Goal: Task Accomplishment & Management: Use online tool/utility

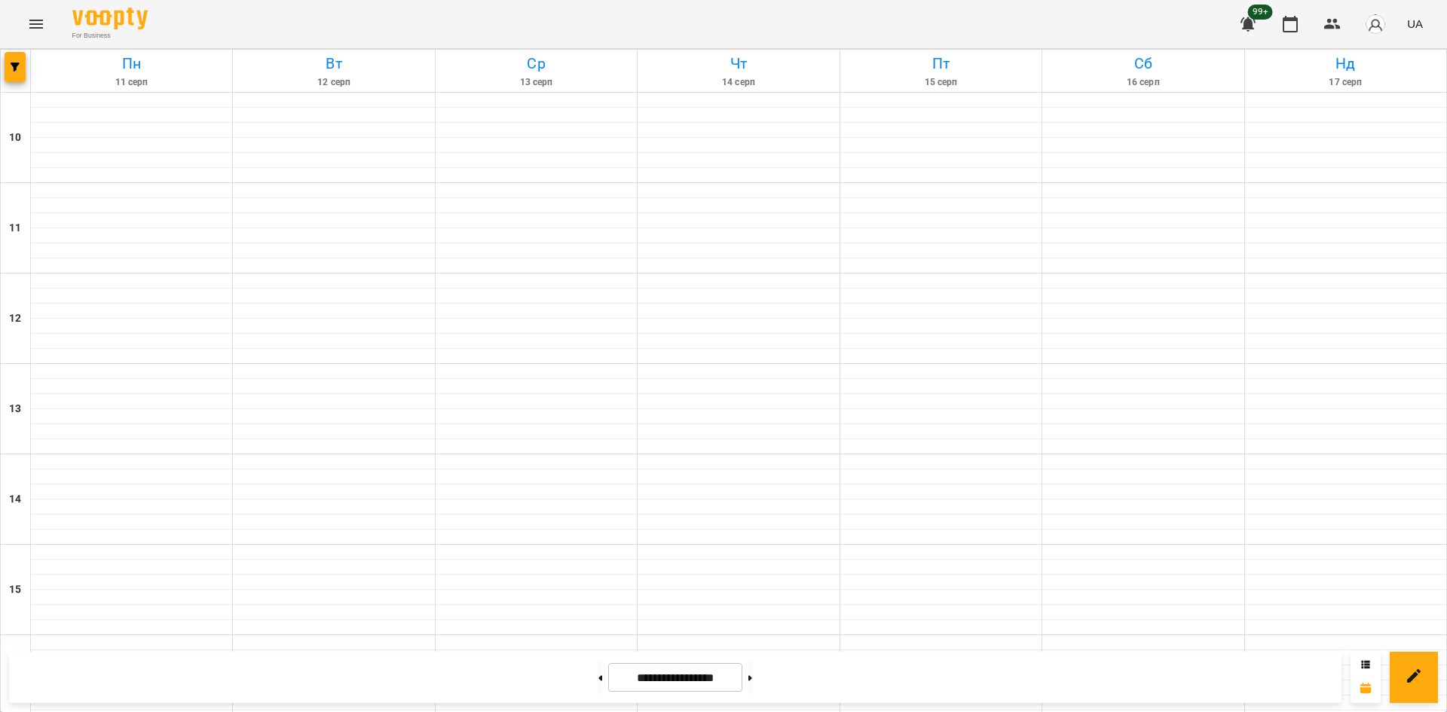
drag, startPoint x: 0, startPoint y: 0, endPoint x: 30, endPoint y: 66, distance: 72.2
click at [30, 63] on div at bounding box center [16, 71] width 30 height 42
click at [8, 71] on span "button" at bounding box center [15, 67] width 21 height 9
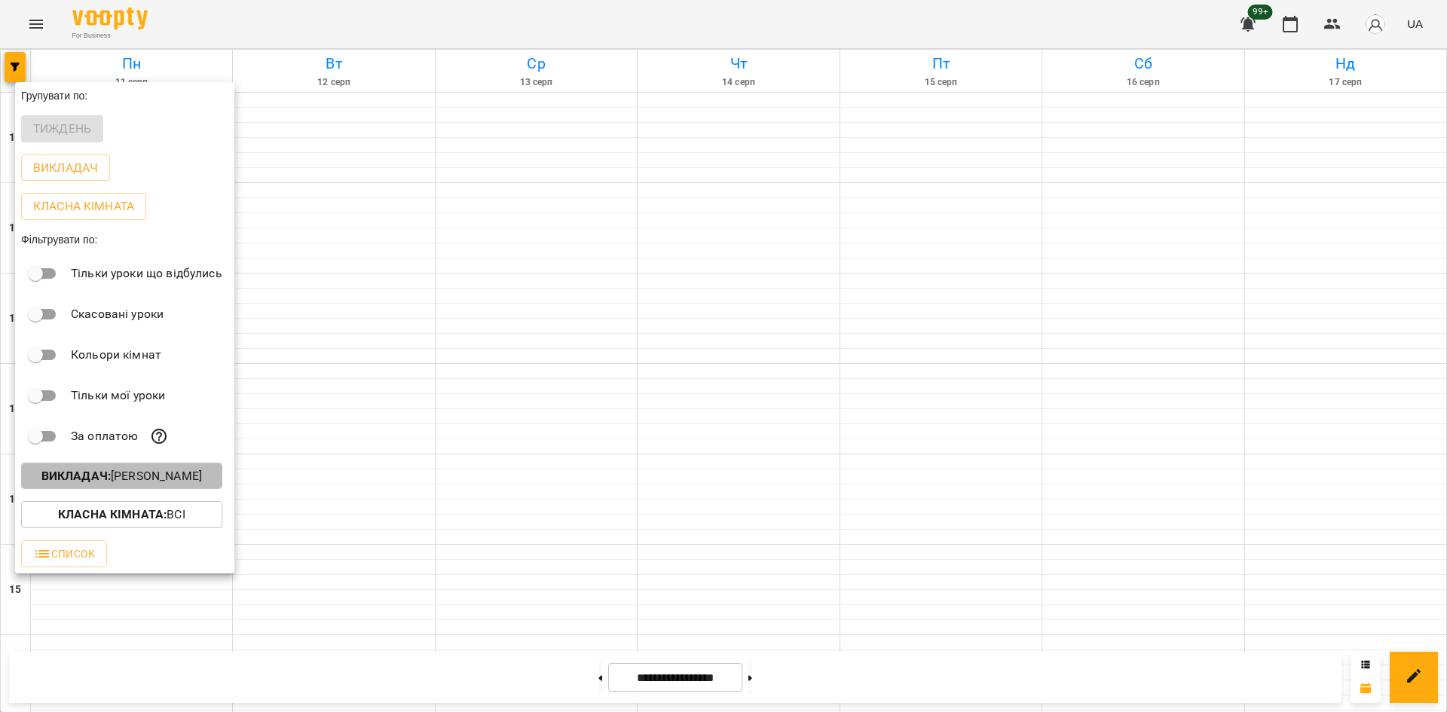
click at [164, 480] on p "Викладач : [PERSON_NAME]" at bounding box center [121, 476] width 161 height 18
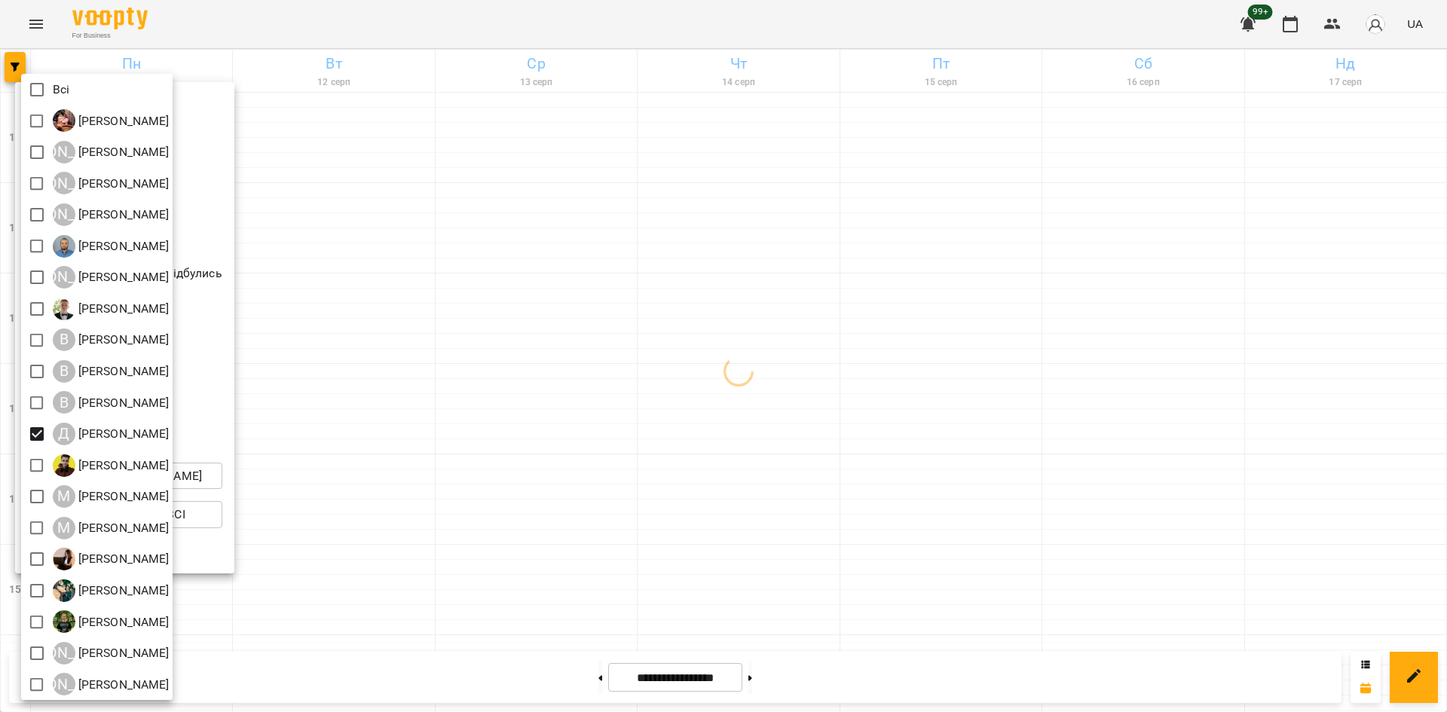
click at [455, 500] on div at bounding box center [723, 356] width 1447 height 712
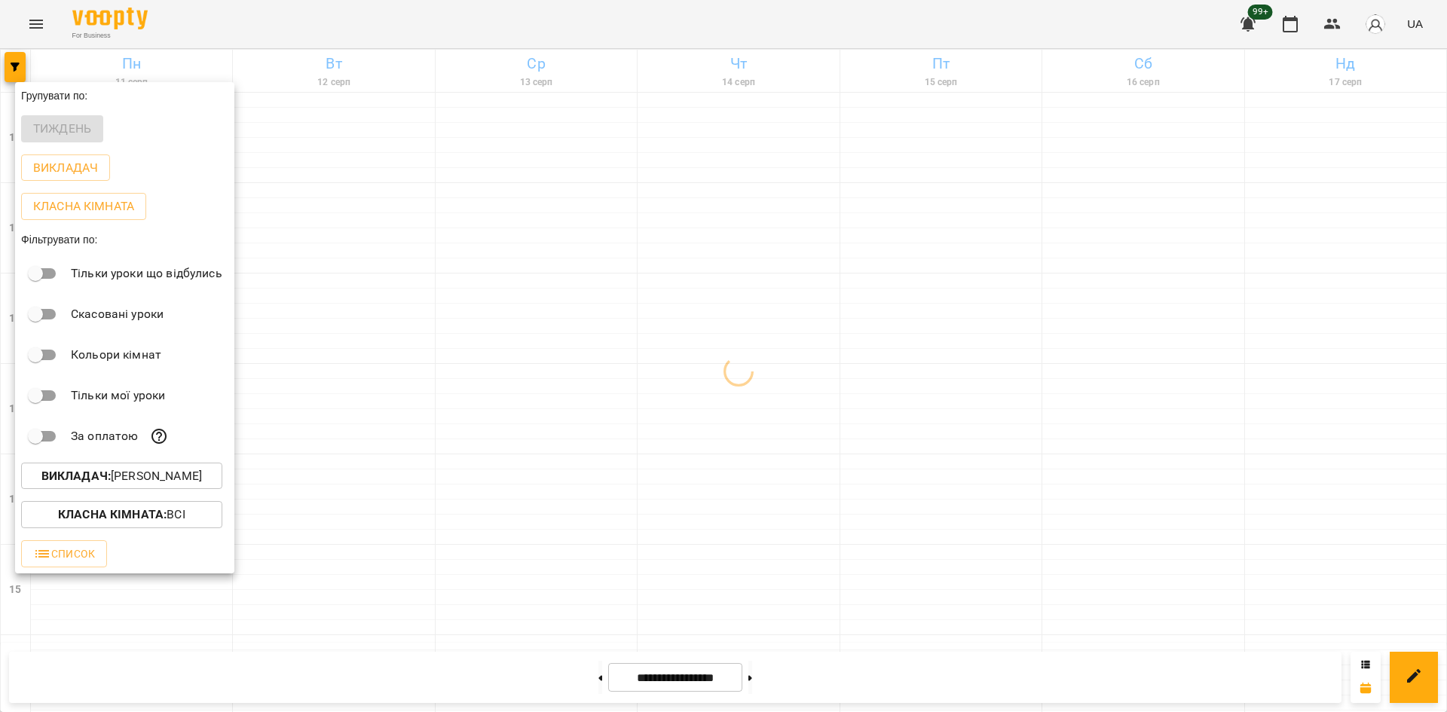
click at [595, 427] on div at bounding box center [723, 356] width 1447 height 712
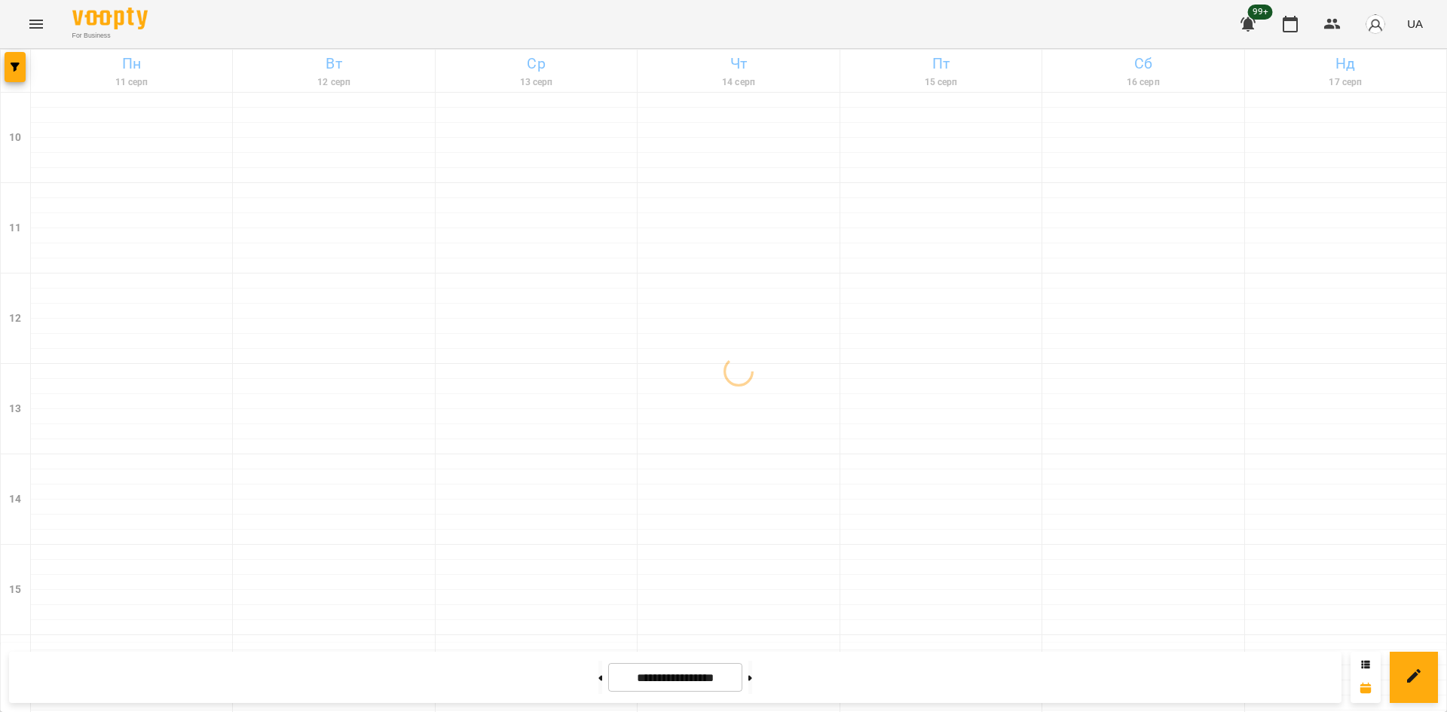
scroll to position [624, 0]
click at [752, 677] on icon at bounding box center [750, 678] width 4 height 6
click at [12, 81] on button "button" at bounding box center [15, 67] width 21 height 30
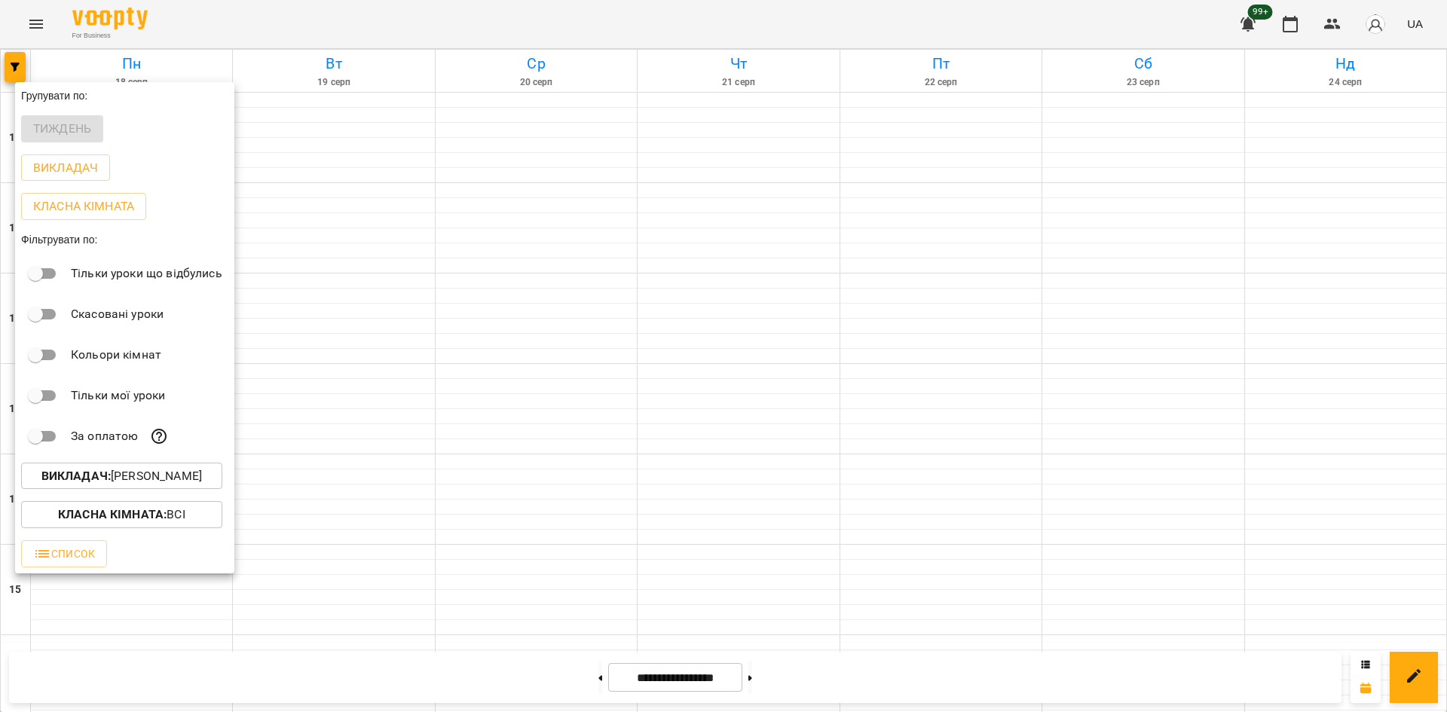
click at [162, 467] on button "Викладач : [PERSON_NAME]" at bounding box center [121, 476] width 201 height 27
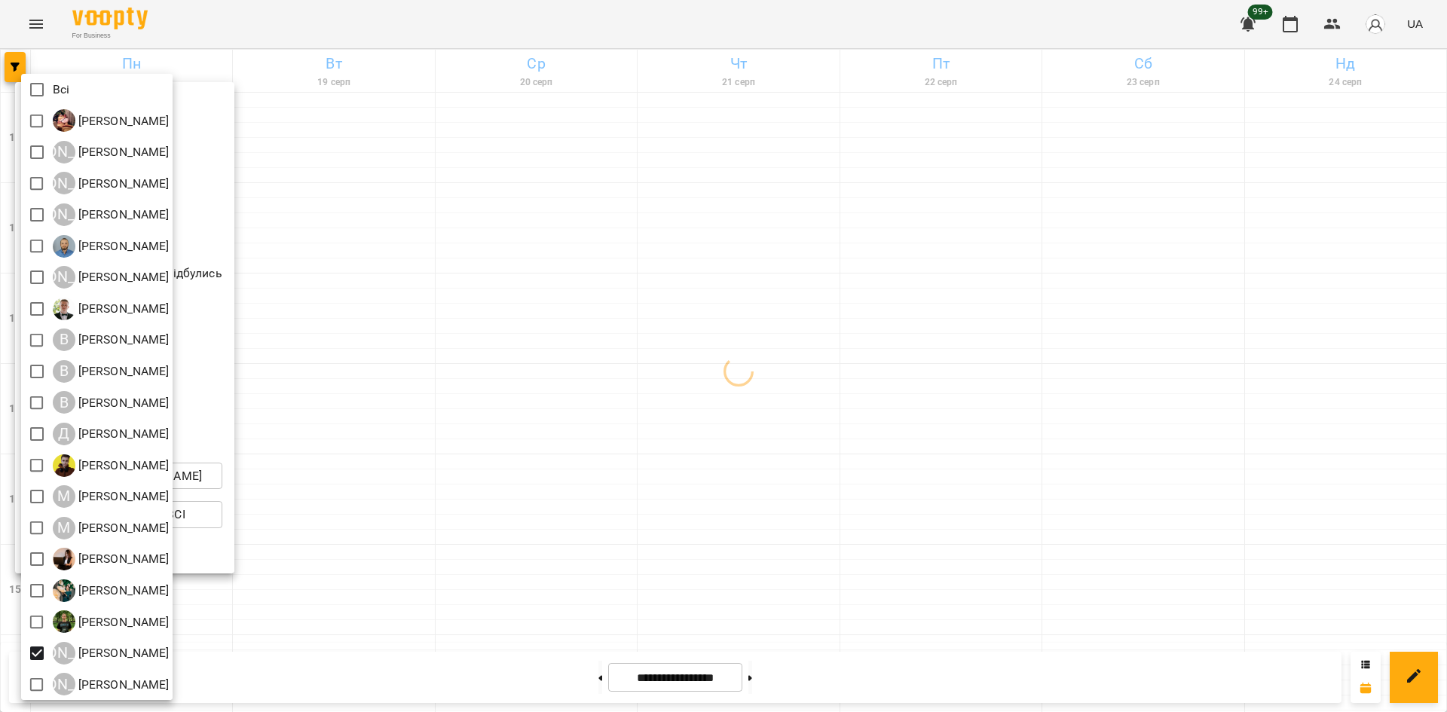
click at [438, 577] on div at bounding box center [723, 356] width 1447 height 712
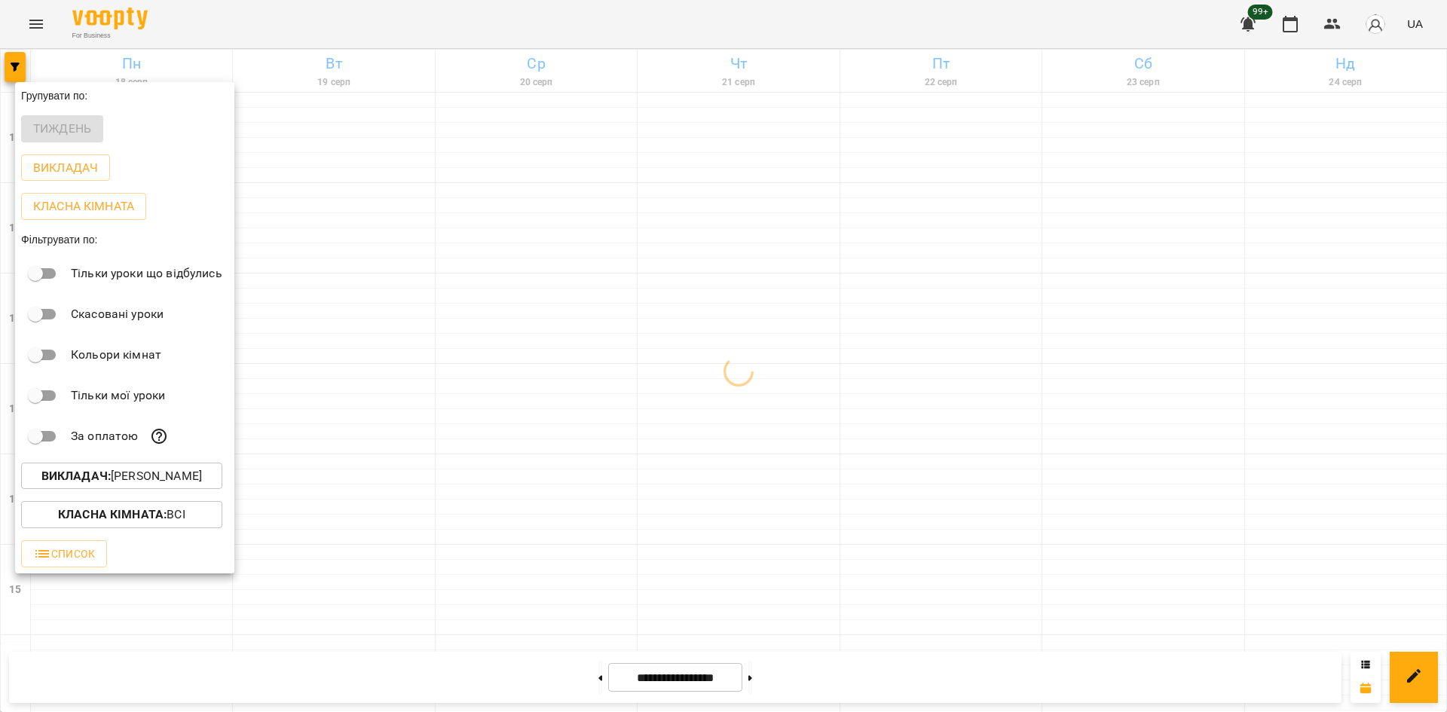
click at [310, 577] on div "Всі [PERSON_NAME] А [PERSON_NAME] А [PERSON_NAME] А [PERSON_NAME] [PERSON_NAME]…" at bounding box center [723, 356] width 1447 height 712
click at [347, 576] on div at bounding box center [723, 356] width 1447 height 712
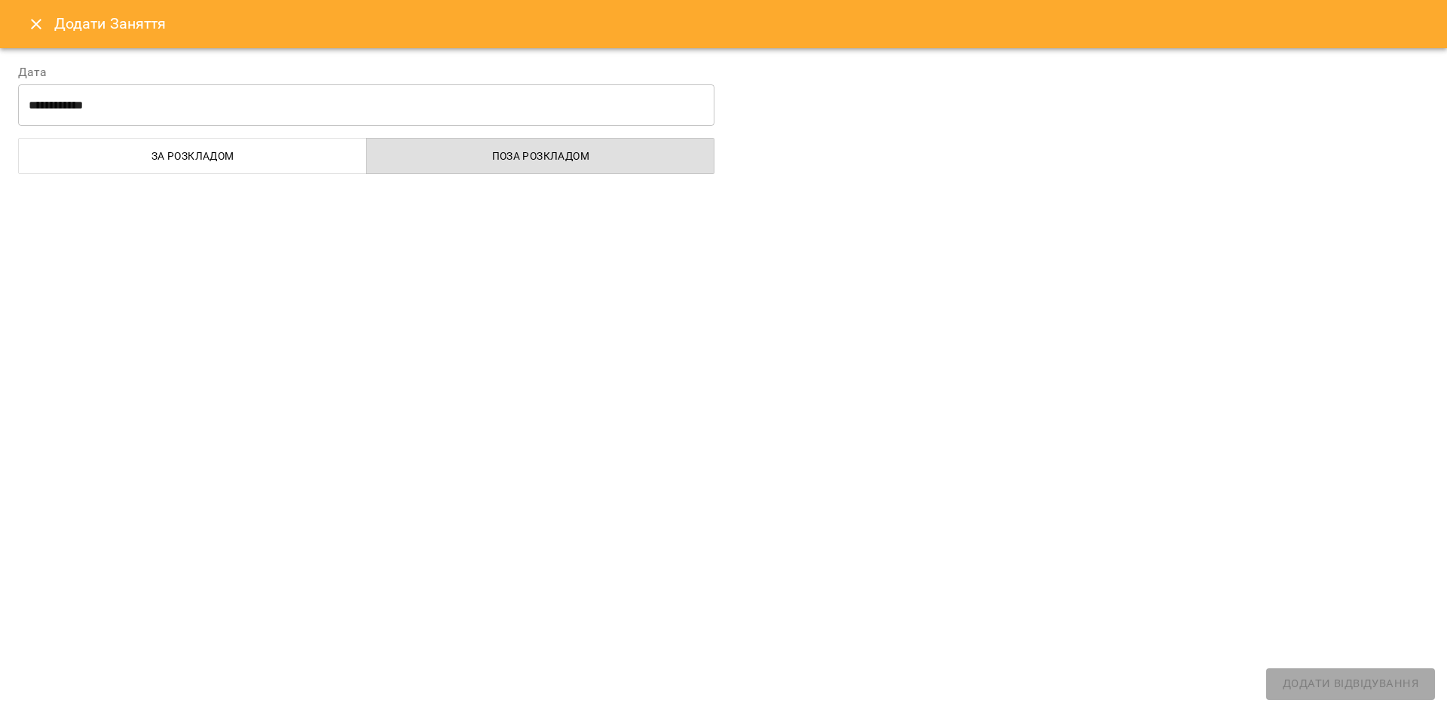
select select
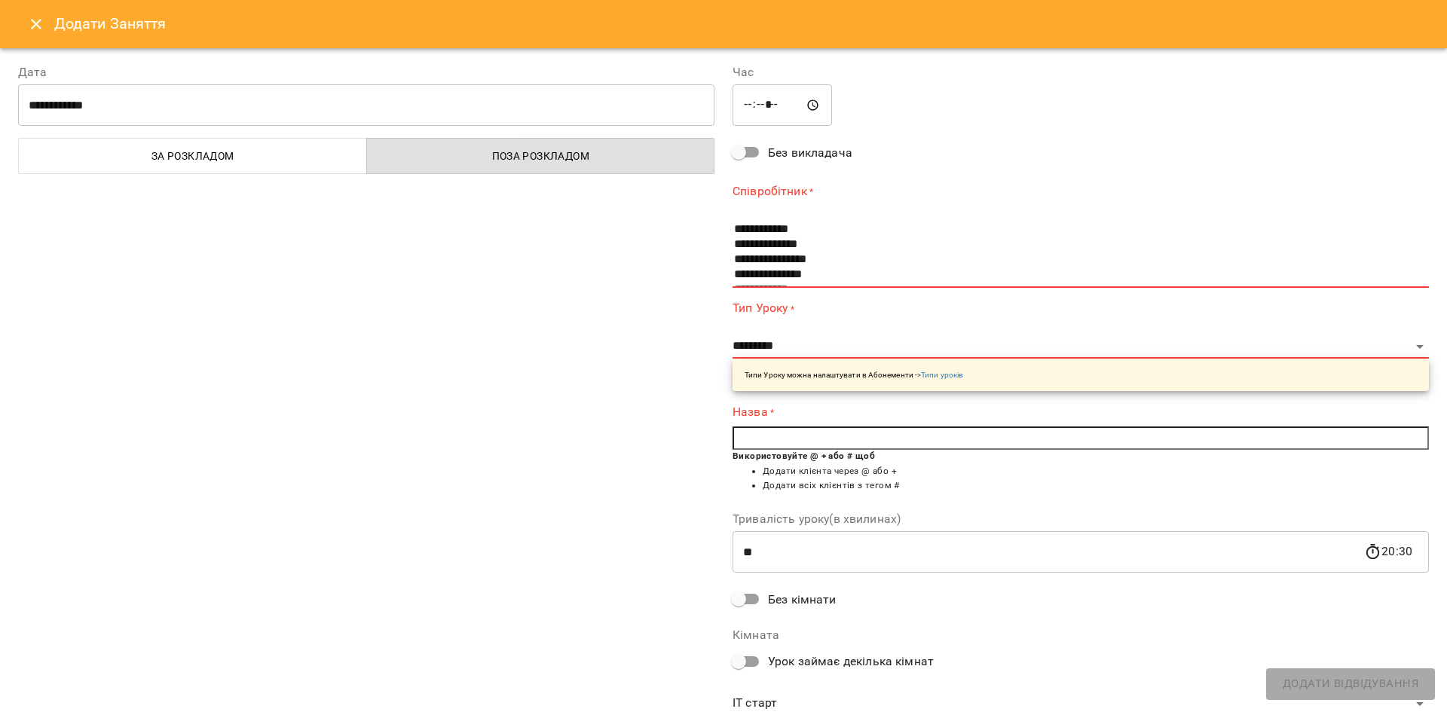
drag, startPoint x: 34, startPoint y: 23, endPoint x: 259, endPoint y: 299, distance: 355.8
click at [34, 24] on icon "Close" at bounding box center [36, 24] width 18 height 18
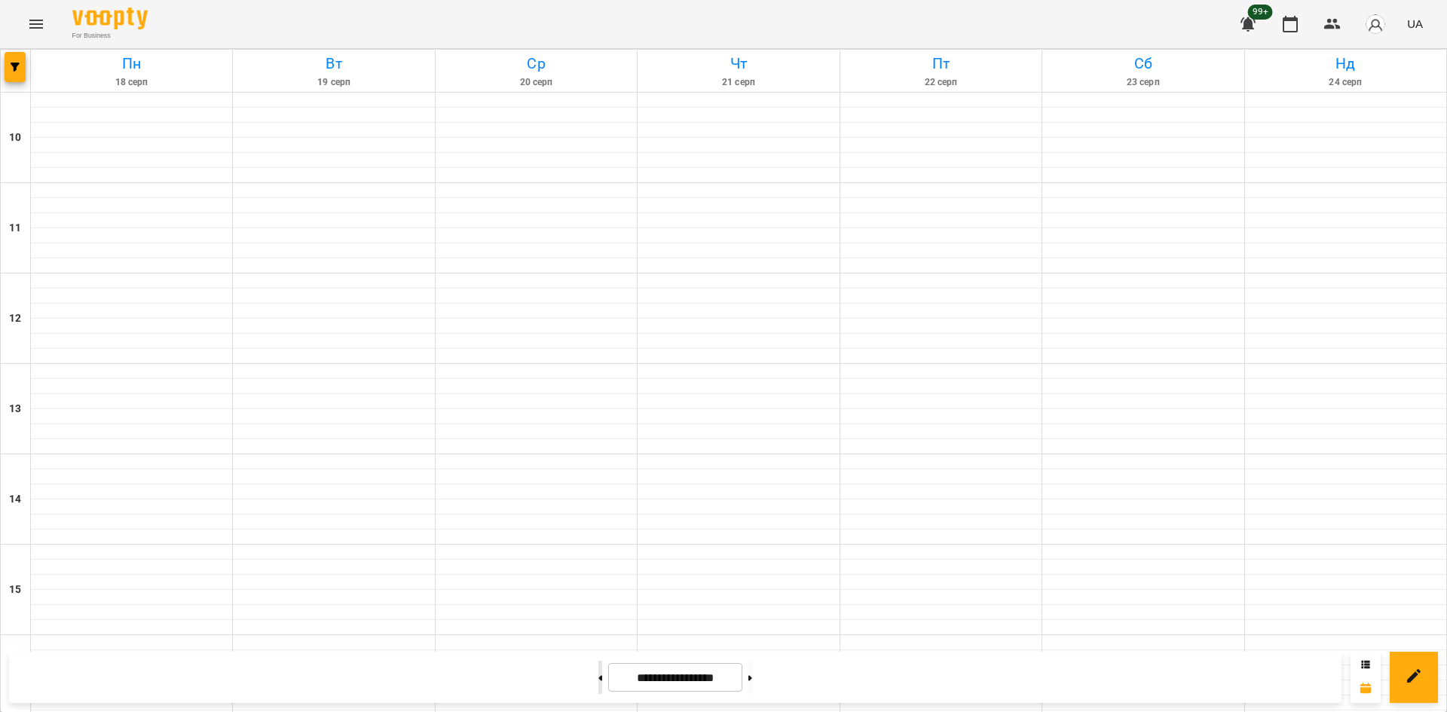
click at [598, 672] on button at bounding box center [600, 677] width 4 height 33
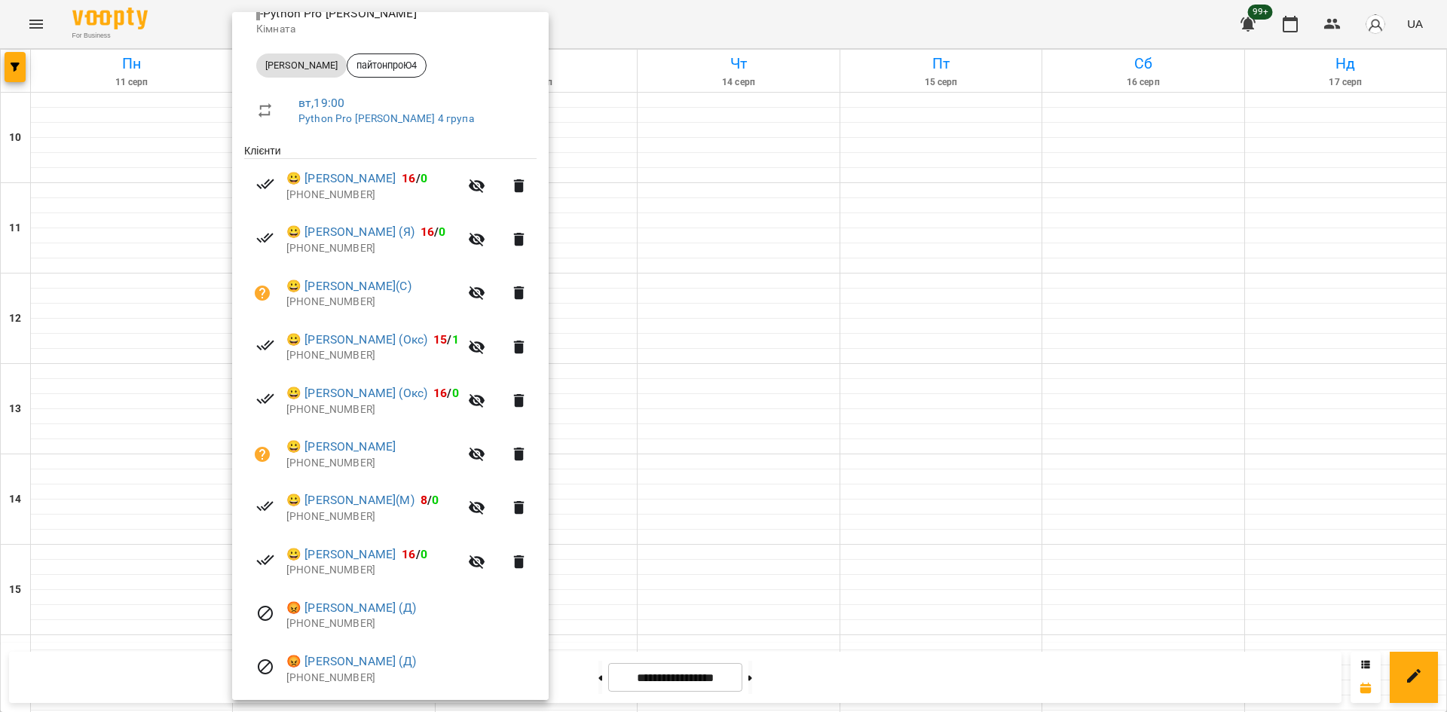
scroll to position [166, 0]
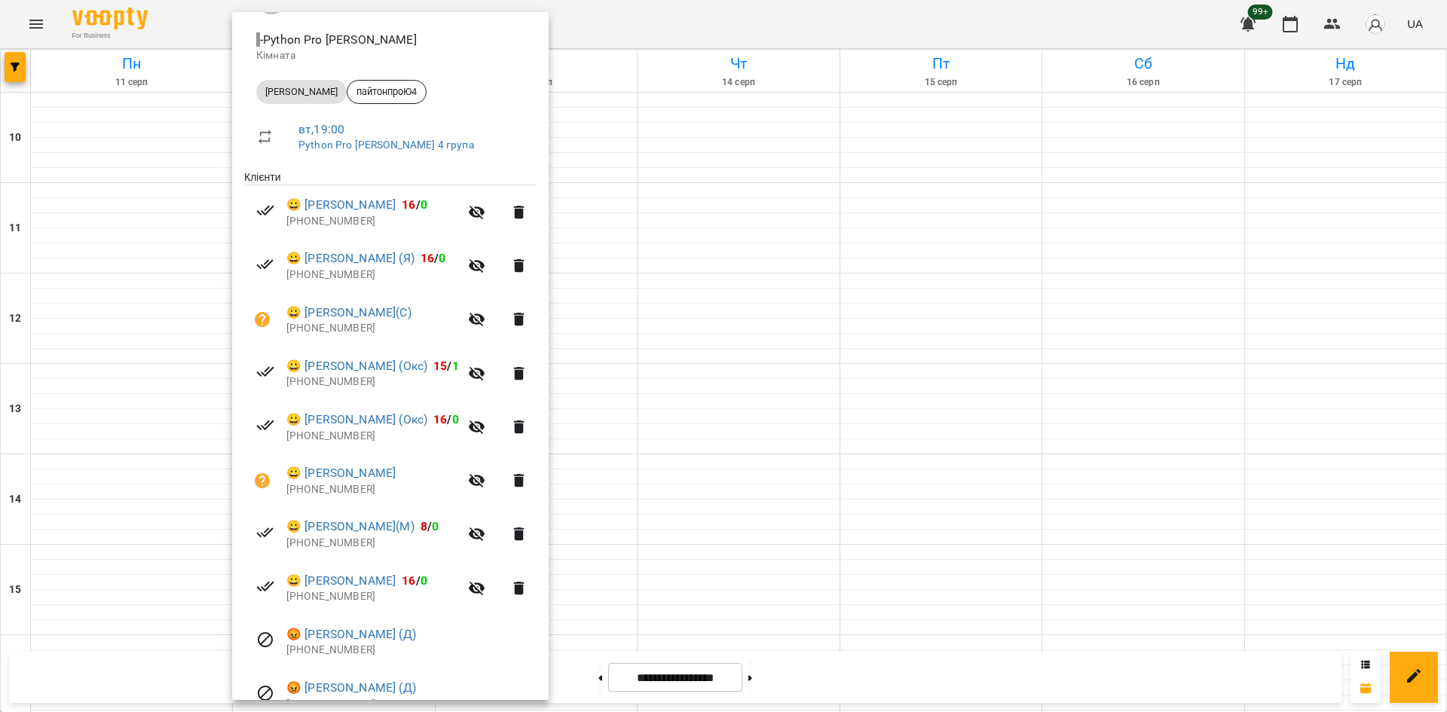
click at [669, 339] on div at bounding box center [723, 356] width 1447 height 712
